Goal: Navigation & Orientation: Find specific page/section

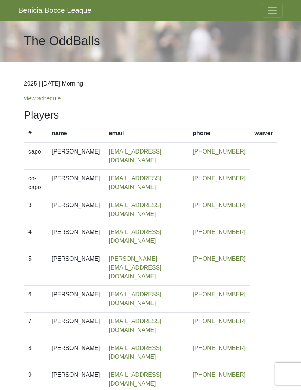
click at [270, 16] on button "Toggle navigation" at bounding box center [272, 10] width 21 height 15
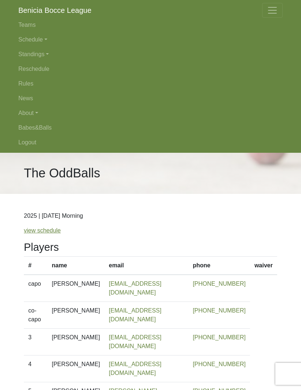
click at [44, 129] on link "Babes&Balls" at bounding box center [150, 127] width 264 height 15
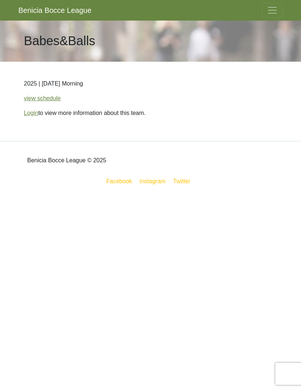
click at [42, 100] on link "view schedule" at bounding box center [42, 98] width 37 height 6
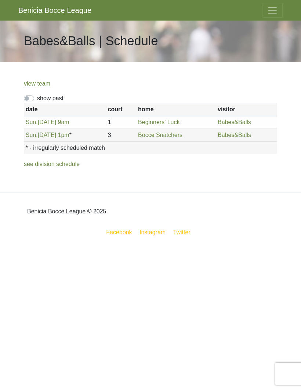
click at [267, 15] on button "Toggle navigation" at bounding box center [272, 10] width 21 height 15
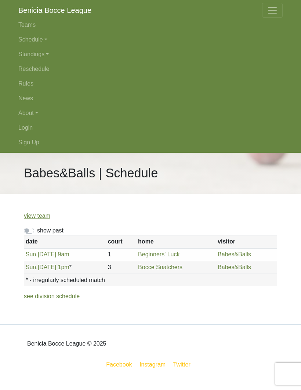
click at [26, 126] on link "Login" at bounding box center [150, 127] width 264 height 15
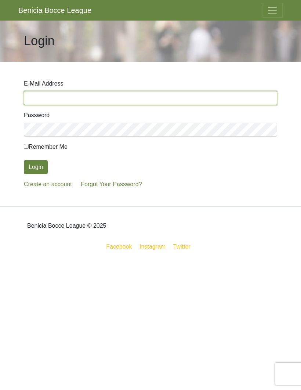
type input "janelmkoutz@gmail.com"
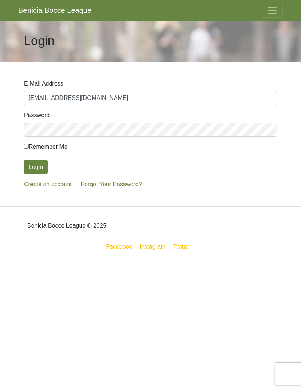
click at [36, 167] on button "Login" at bounding box center [36, 167] width 24 height 14
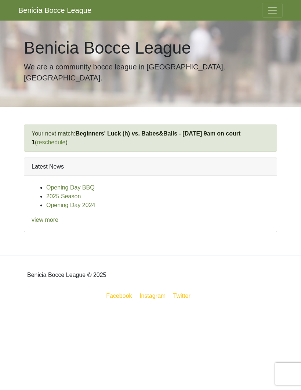
click at [277, 9] on span "Toggle navigation" at bounding box center [272, 10] width 11 height 11
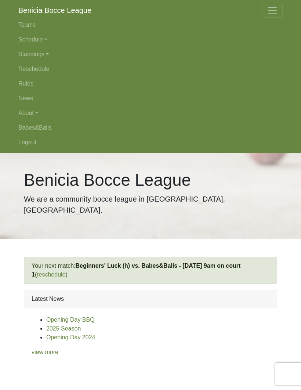
click at [29, 19] on link "Teams" at bounding box center [150, 25] width 264 height 15
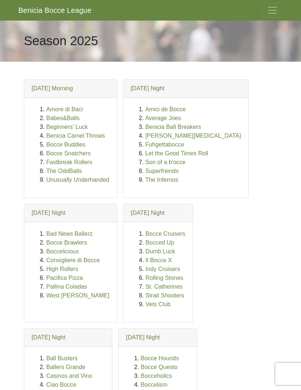
click at [77, 127] on link "Beginners' Luck" at bounding box center [67, 127] width 42 height 6
